Goal: Browse casually: Explore the website without a specific task or goal

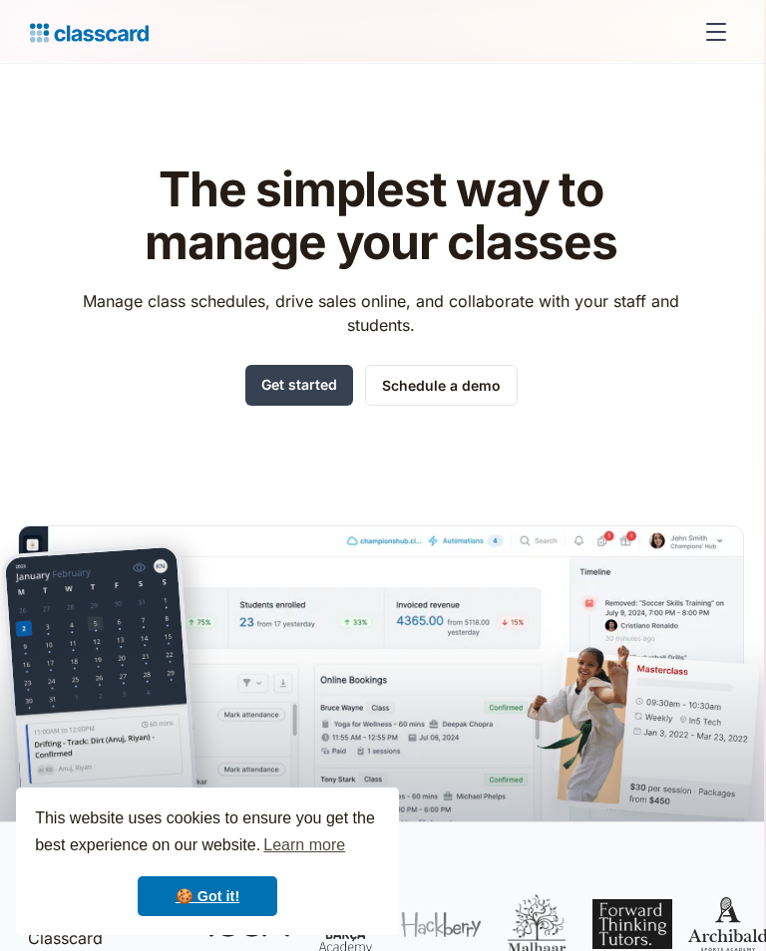
scroll to position [2, 2]
click at [711, 44] on div at bounding box center [716, 32] width 48 height 48
click at [228, 882] on link "🍪 Got it!" at bounding box center [208, 896] width 140 height 40
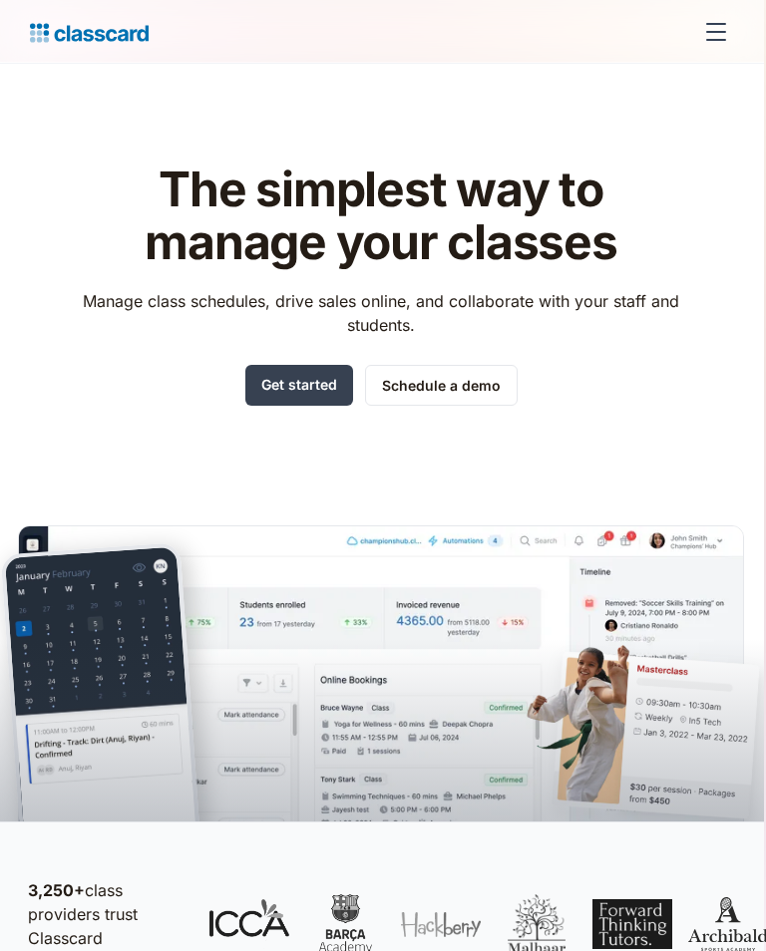
click at [720, 25] on div at bounding box center [716, 32] width 48 height 48
click at [702, 30] on div at bounding box center [716, 32] width 48 height 48
click at [710, 39] on div at bounding box center [716, 32] width 48 height 48
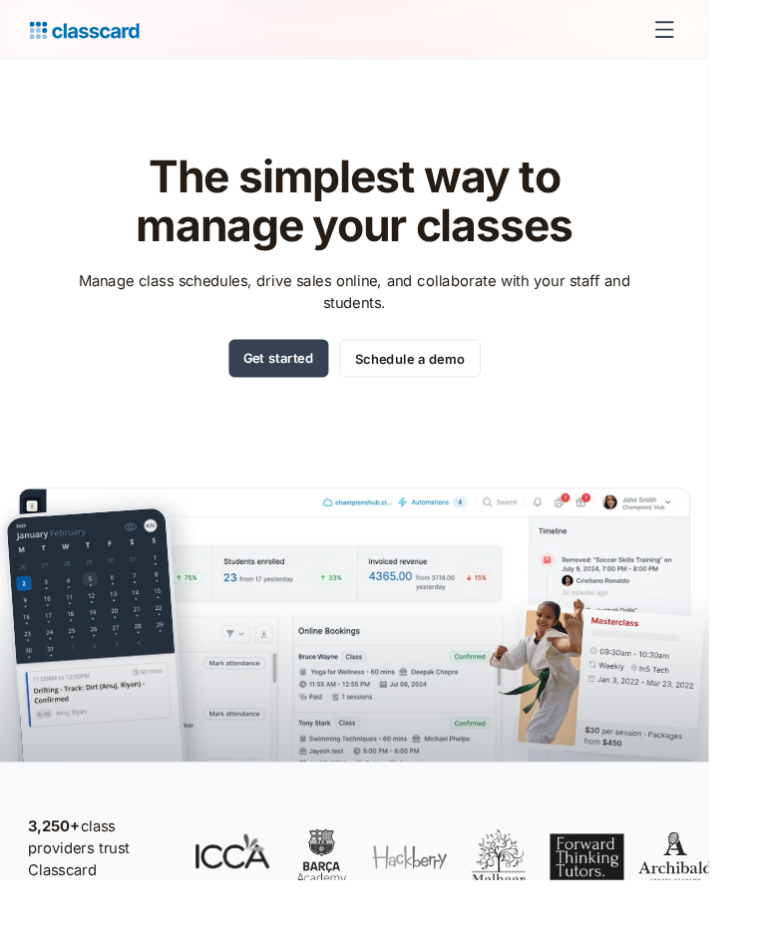
scroll to position [0, 0]
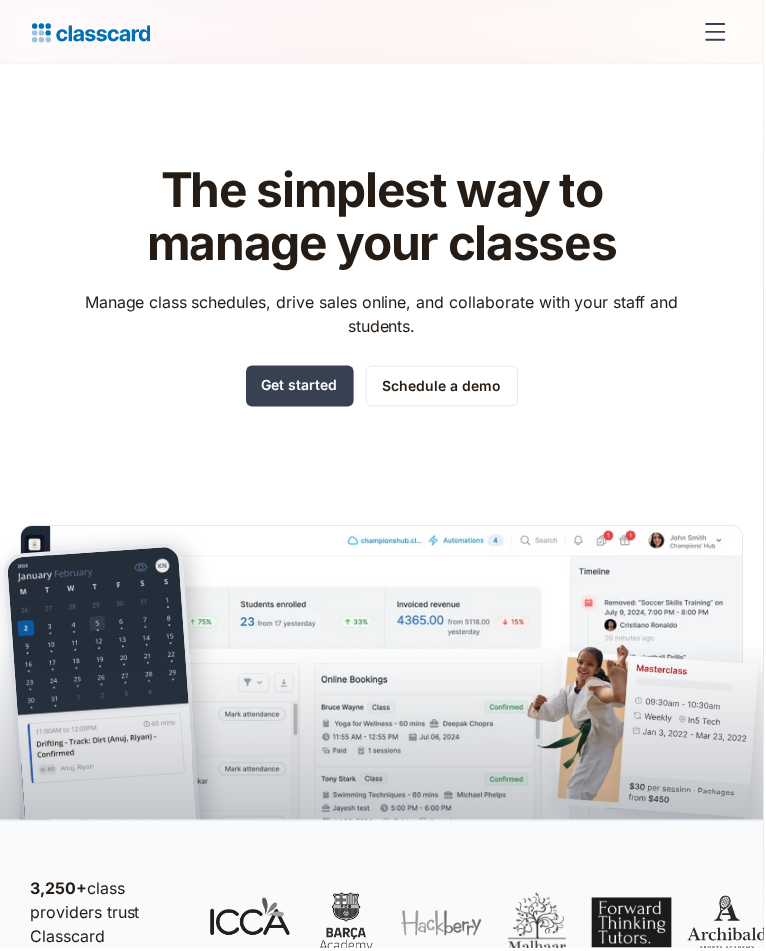
click at [715, 20] on div at bounding box center [718, 32] width 48 height 48
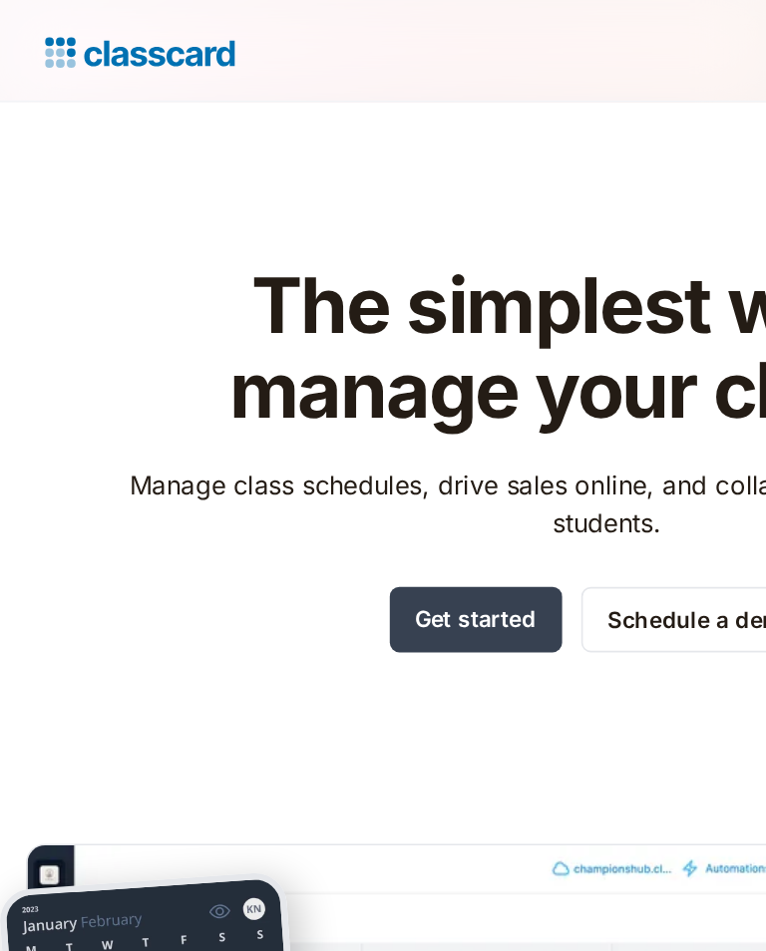
click at [690, 42] on div at bounding box center [714, 32] width 48 height 48
click at [738, 56] on div at bounding box center [714, 32] width 48 height 48
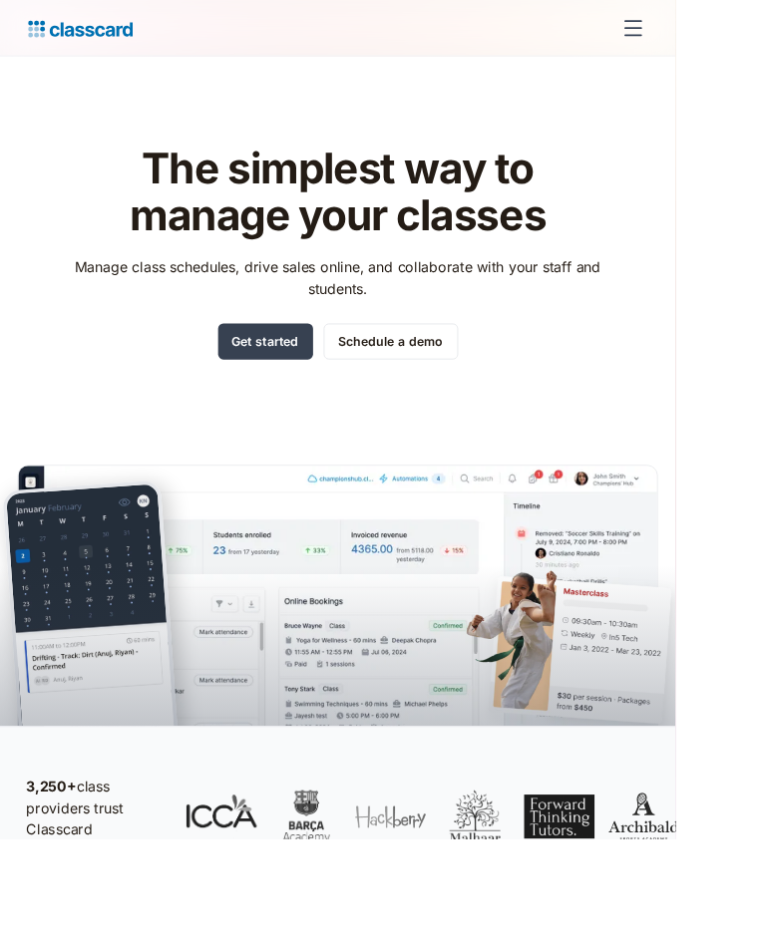
scroll to position [0, 0]
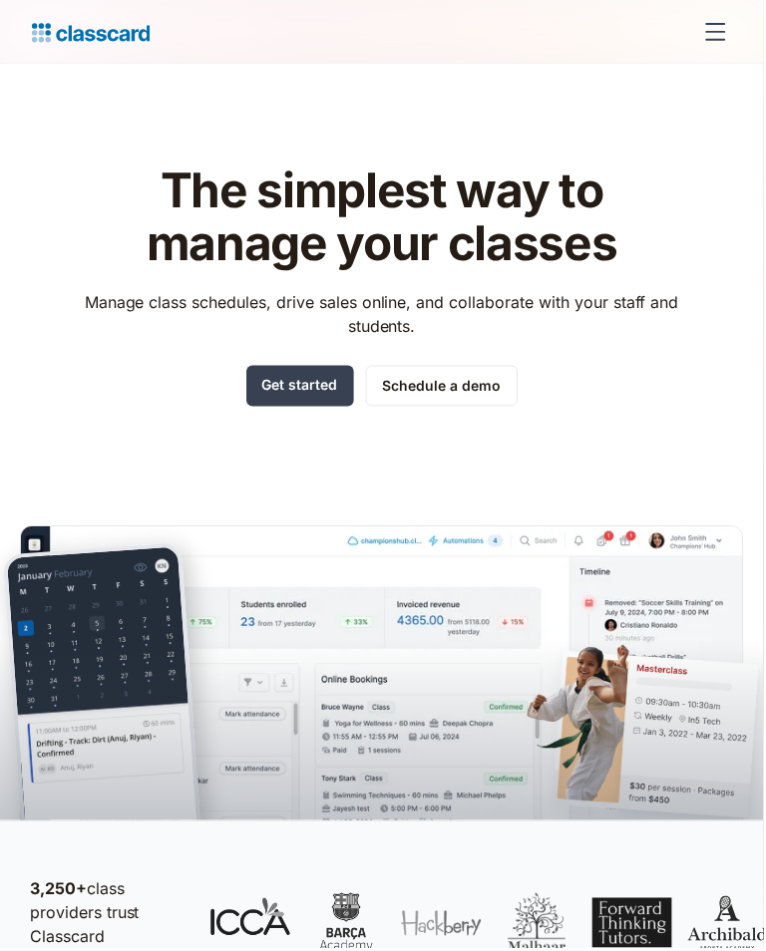
click at [726, 20] on div at bounding box center [718, 32] width 48 height 48
click at [711, 31] on div at bounding box center [718, 32] width 20 height 2
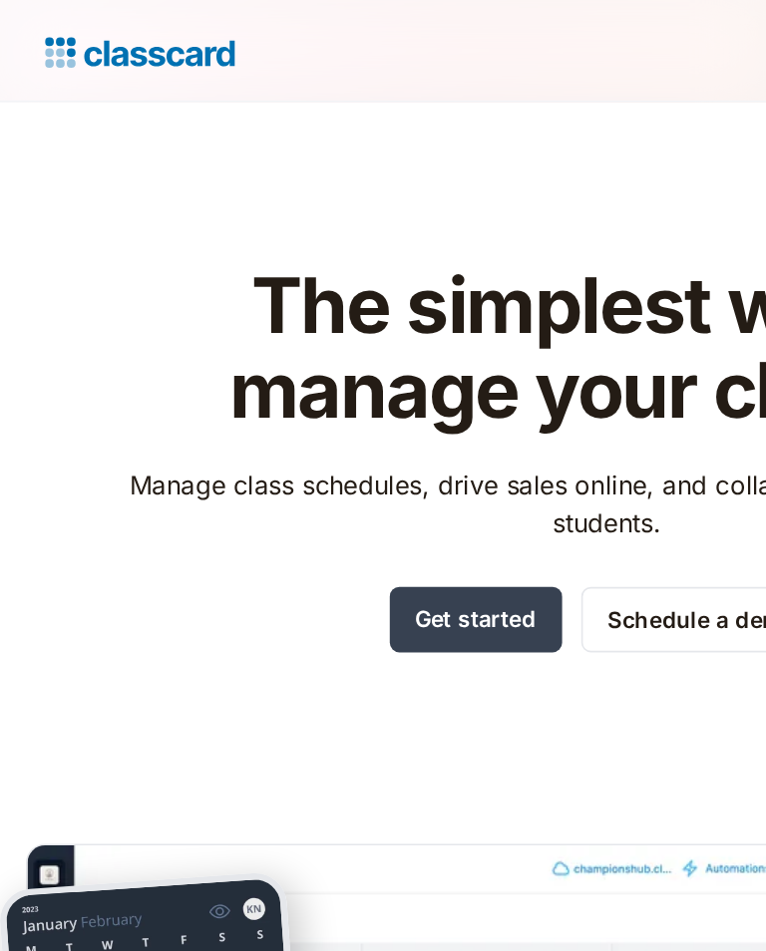
click at [690, 13] on div at bounding box center [714, 32] width 48 height 48
click at [704, 31] on div at bounding box center [714, 32] width 20 height 2
